Goal: Answer question/provide support: Answer question/provide support

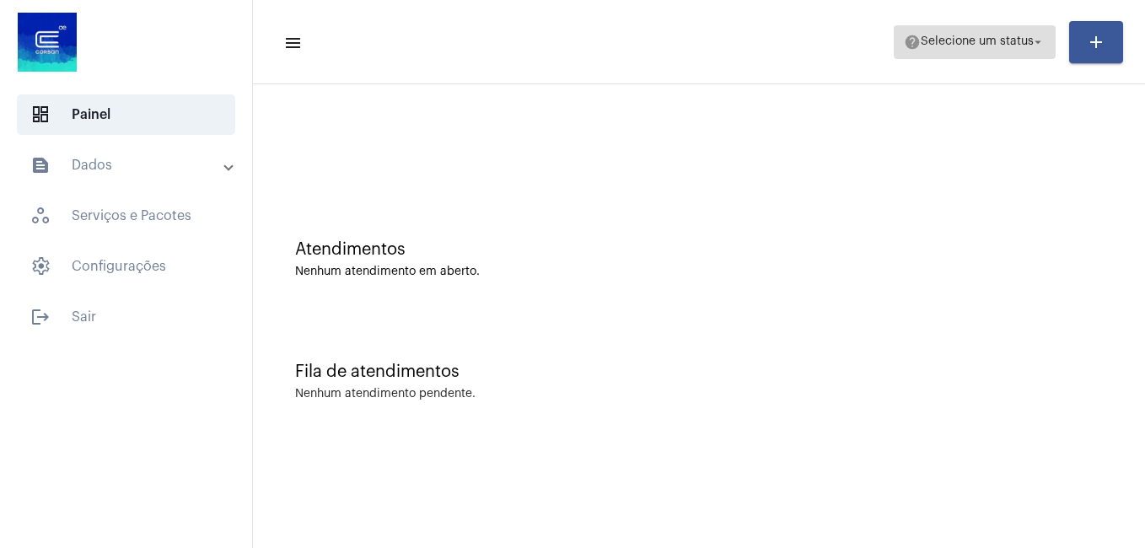
click at [1040, 40] on mat-icon "arrow_drop_down" at bounding box center [1037, 42] width 15 height 15
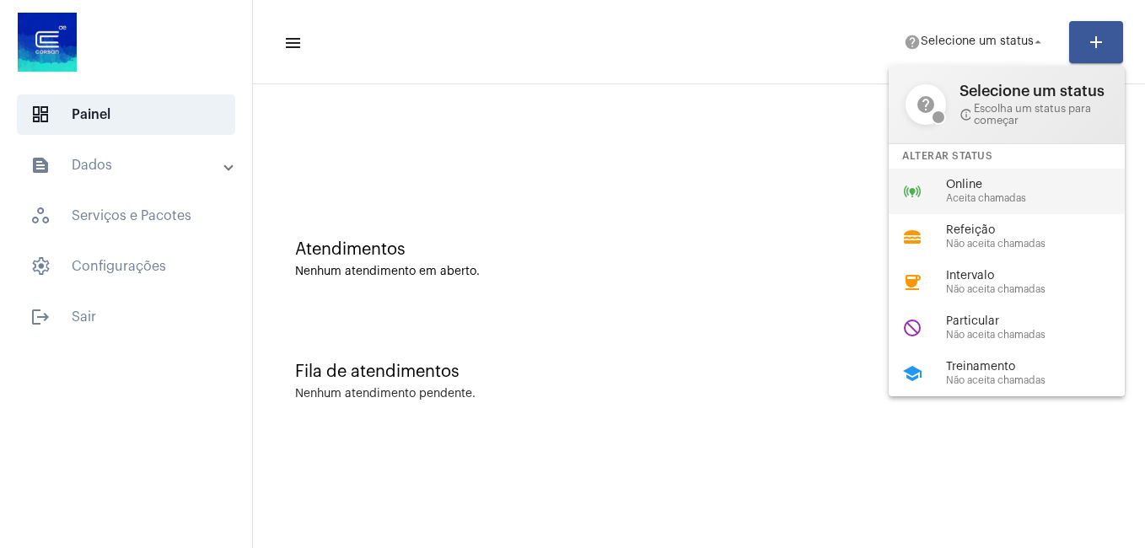
click at [964, 189] on span "Online" at bounding box center [1042, 185] width 192 height 13
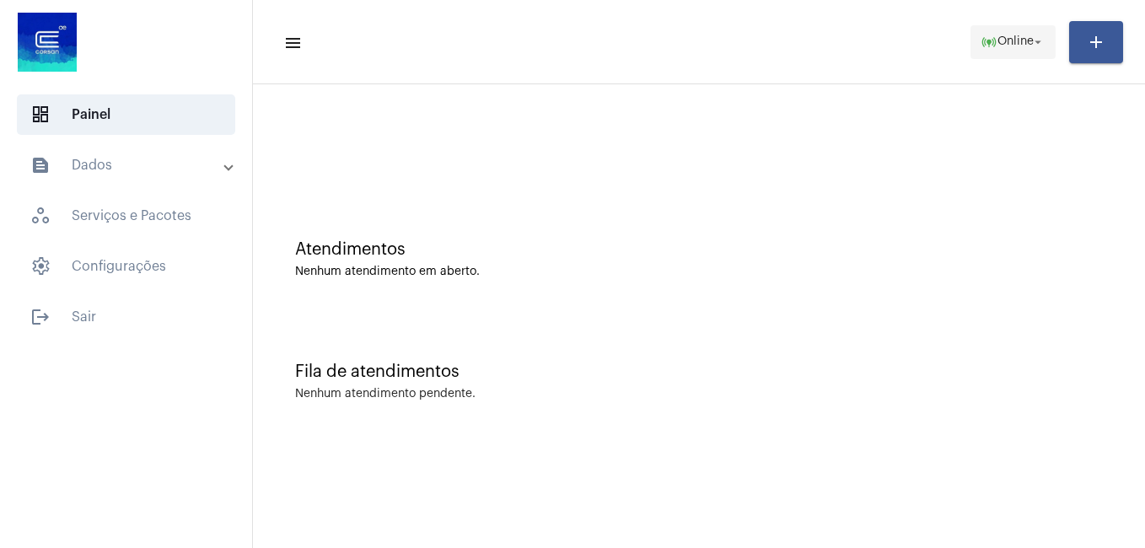
click at [997, 42] on span "Online" at bounding box center [1015, 42] width 36 height 12
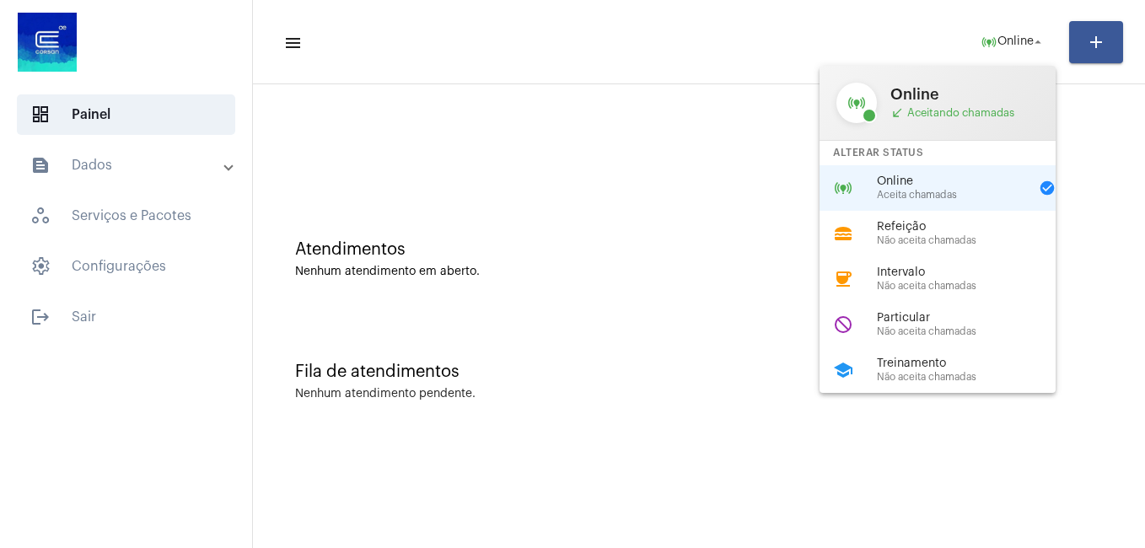
click at [900, 191] on span "Aceita chamadas" at bounding box center [953, 195] width 152 height 11
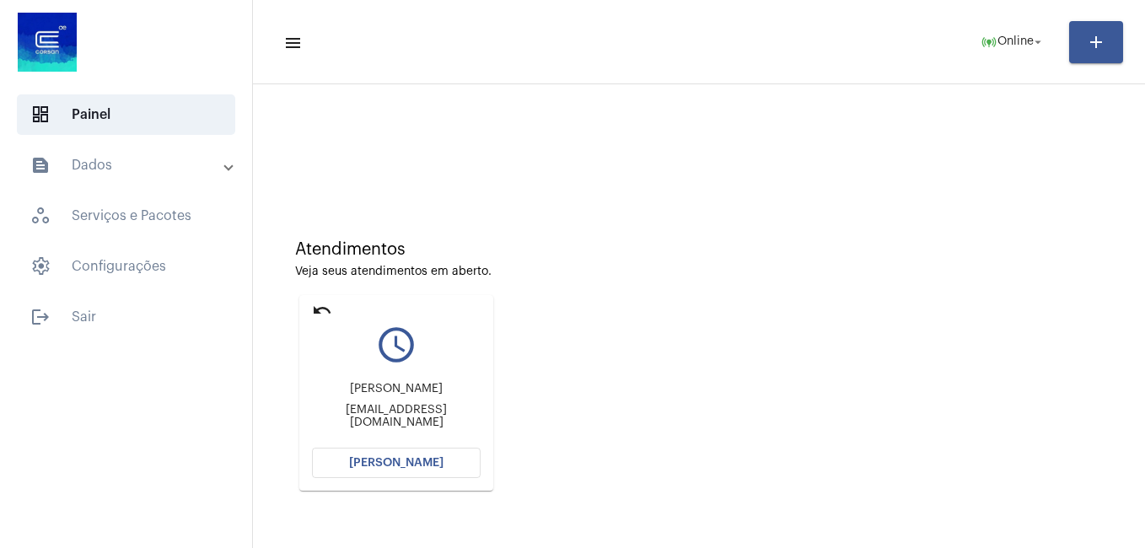
click at [380, 472] on button "[PERSON_NAME]" at bounding box center [396, 463] width 169 height 30
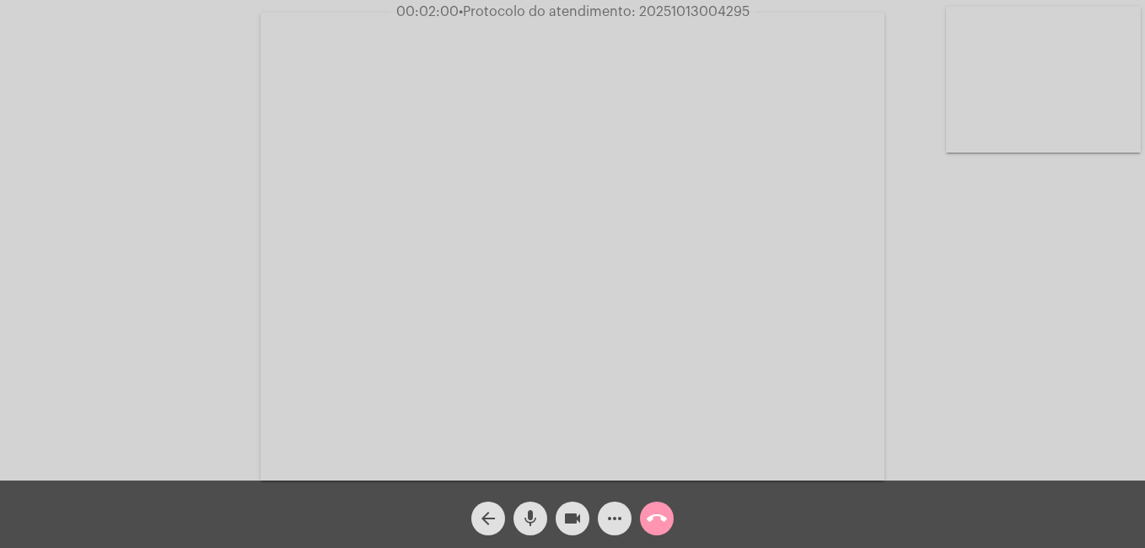
drag, startPoint x: 637, startPoint y: 10, endPoint x: 749, endPoint y: 15, distance: 111.4
click at [749, 15] on span "• Protocolo do atendimento: 20251013004295" at bounding box center [604, 11] width 291 height 13
copy span "20251013004295"
click at [526, 511] on mat-icon "mic" at bounding box center [530, 518] width 20 height 20
click at [523, 512] on mat-icon "mic_off" at bounding box center [530, 518] width 20 height 20
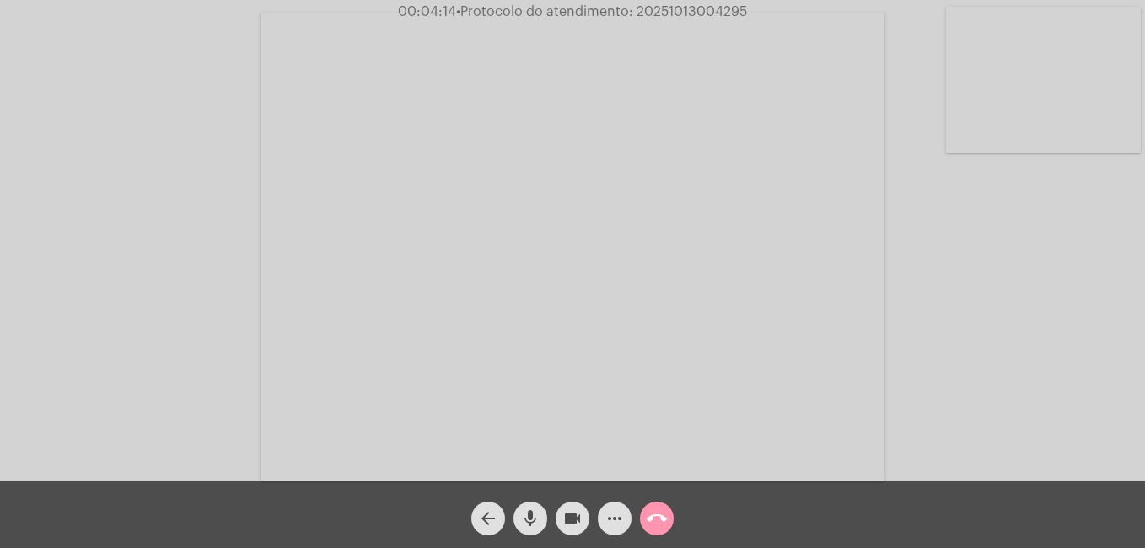
click at [535, 526] on mat-icon "mic" at bounding box center [530, 518] width 20 height 20
click at [522, 520] on mat-icon "mic_off" at bounding box center [530, 518] width 20 height 20
click at [539, 516] on mat-icon "mic" at bounding box center [530, 518] width 20 height 20
click at [539, 516] on mat-icon "mic_off" at bounding box center [530, 518] width 20 height 20
click at [519, 516] on button "mic" at bounding box center [530, 519] width 34 height 34
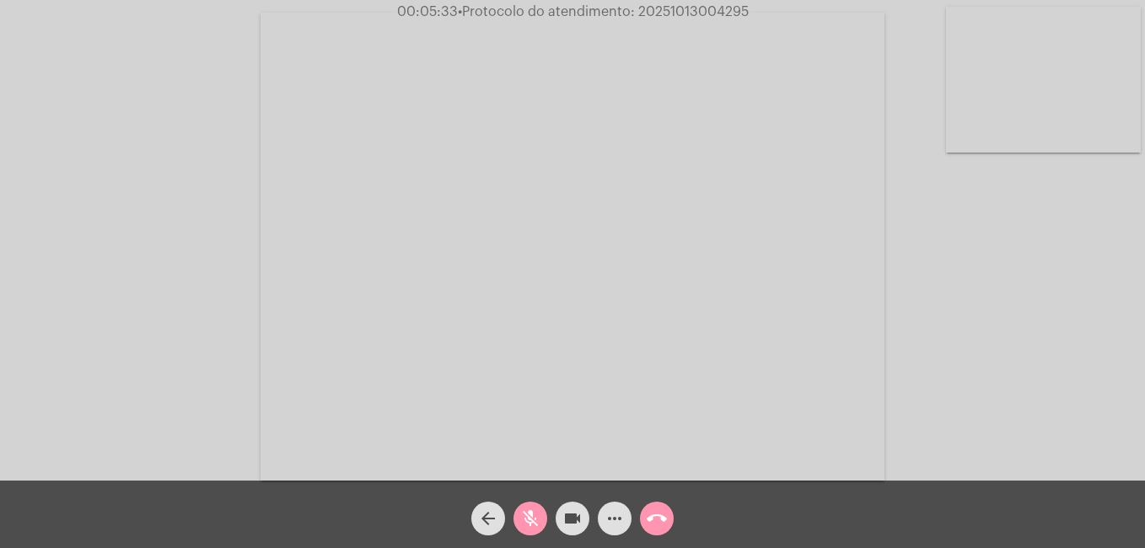
click at [524, 508] on mat-icon "mic_off" at bounding box center [530, 518] width 20 height 20
click at [525, 516] on mat-icon "mic" at bounding box center [530, 518] width 20 height 20
click at [527, 516] on mat-icon "mic_off" at bounding box center [530, 518] width 20 height 20
copy span "20251013004295"
click at [576, 518] on mat-icon "videocam" at bounding box center [572, 518] width 20 height 20
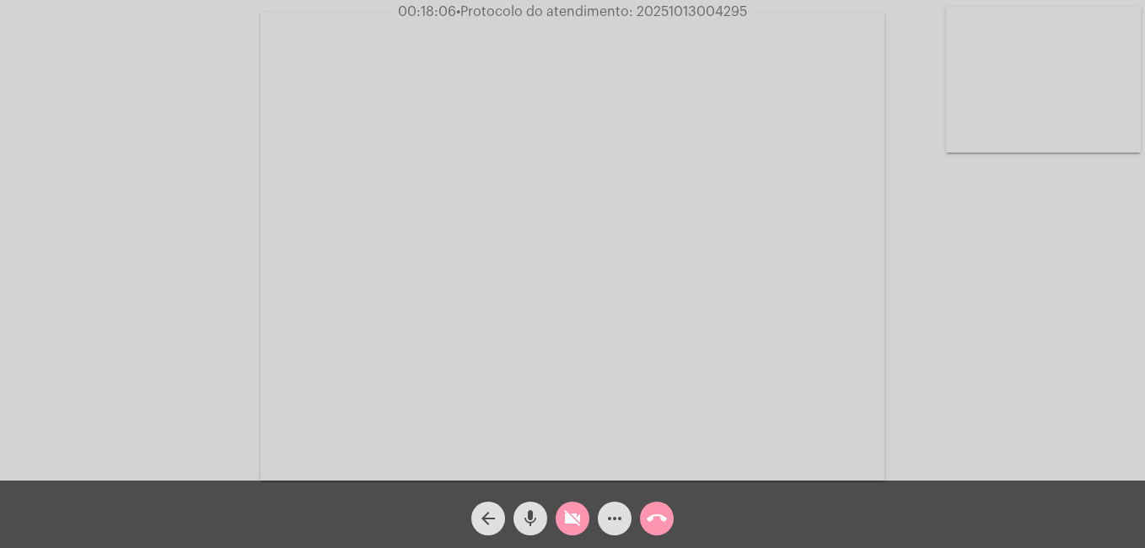
click at [657, 518] on mat-icon "call_end" at bounding box center [657, 518] width 20 height 20
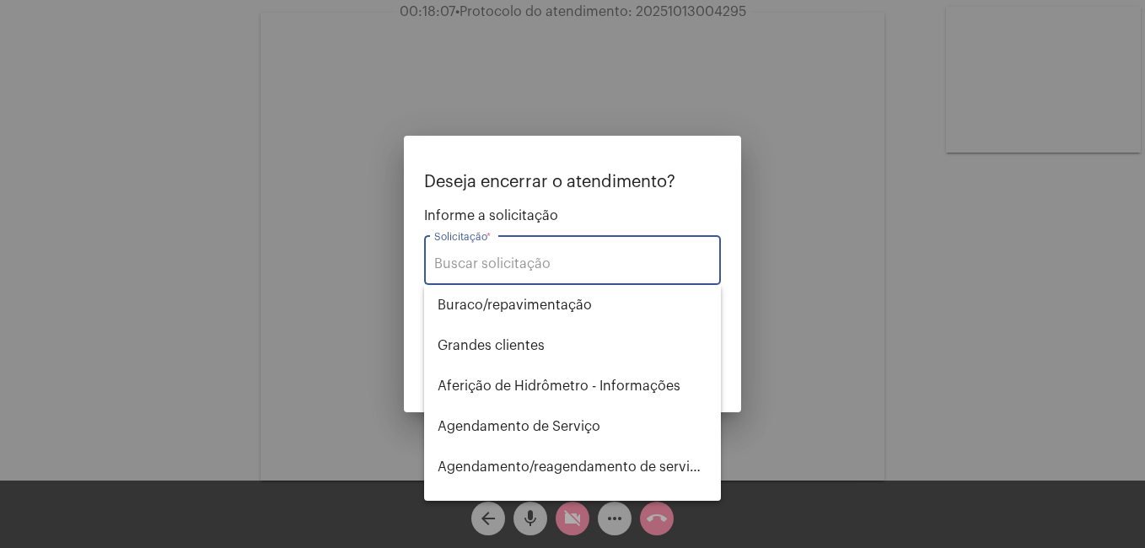
click at [485, 251] on div "Solicitação *" at bounding box center [572, 258] width 277 height 53
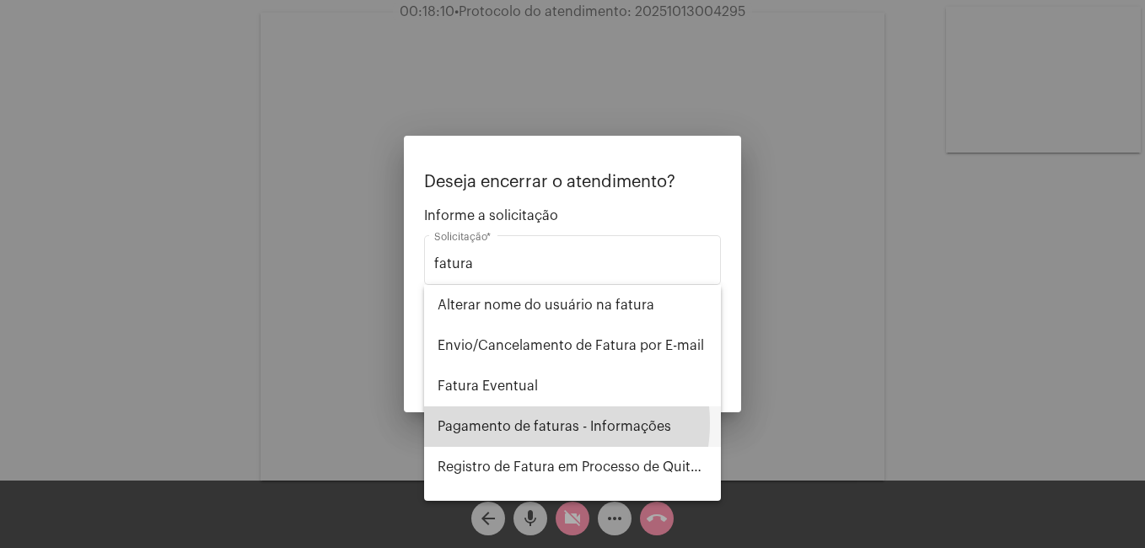
click at [539, 423] on span "Pagamento de faturas - Informações" at bounding box center [573, 426] width 270 height 40
type input "Pagamento de faturas - Informações"
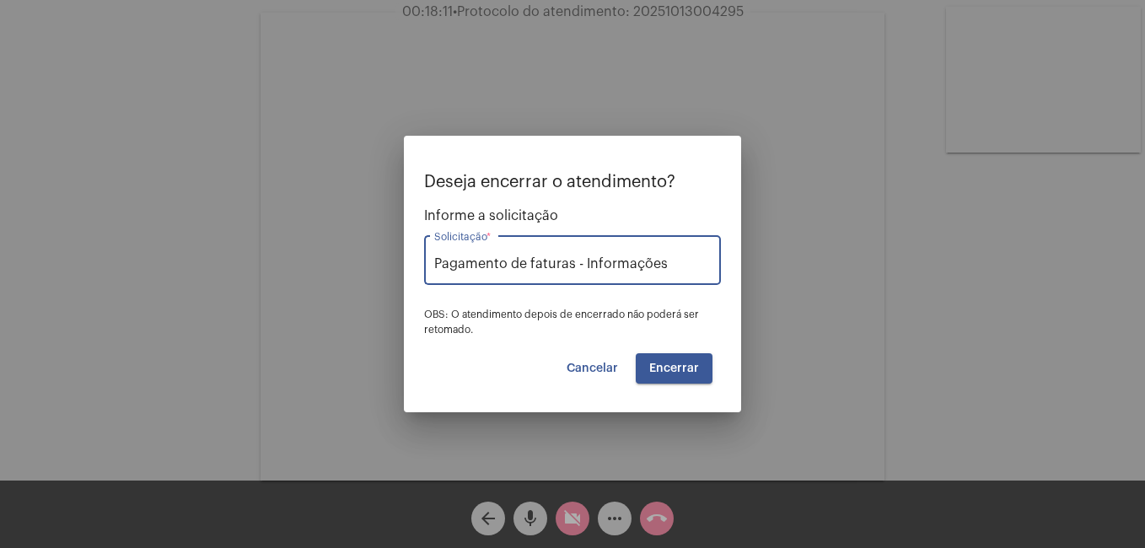
click at [651, 368] on button "Encerrar" at bounding box center [674, 368] width 77 height 30
